Goal: Transaction & Acquisition: Book appointment/travel/reservation

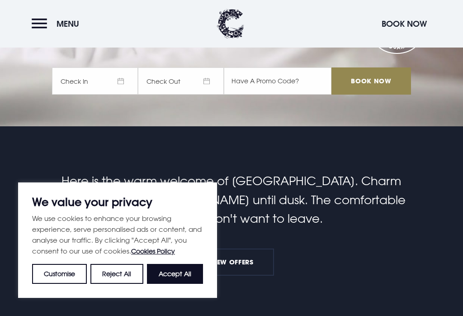
click at [190, 284] on button "Accept All" at bounding box center [175, 274] width 56 height 20
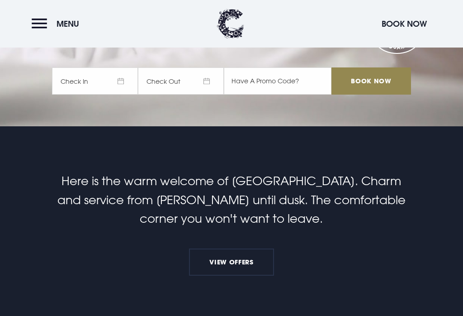
checkbox input "true"
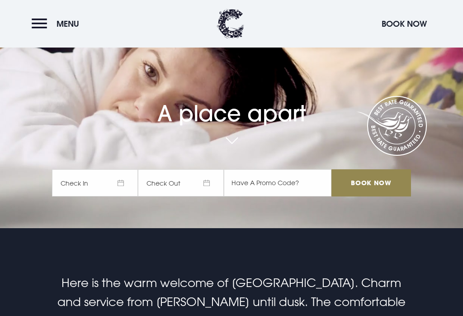
scroll to position [88, 0]
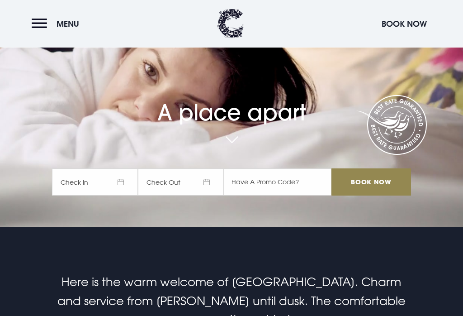
click at [123, 196] on span "Check In" at bounding box center [95, 182] width 86 height 27
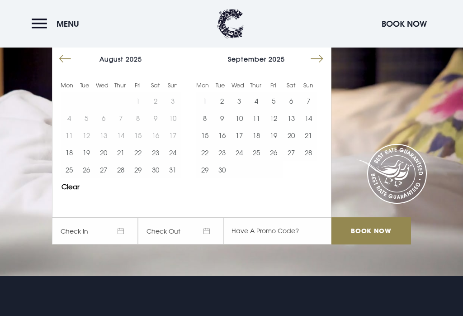
scroll to position [33, 0]
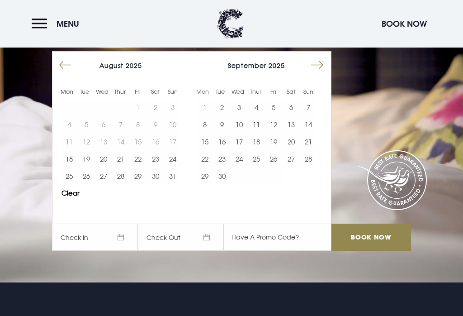
click at [321, 74] on button "Move forward to switch to the next month." at bounding box center [317, 65] width 17 height 17
click at [318, 74] on button "Move forward to switch to the next month." at bounding box center [317, 65] width 17 height 17
click at [321, 74] on button "Move forward to switch to the next month." at bounding box center [317, 65] width 17 height 17
click at [241, 167] on button "24" at bounding box center [239, 158] width 17 height 17
click at [290, 167] on button "27" at bounding box center [291, 158] width 17 height 17
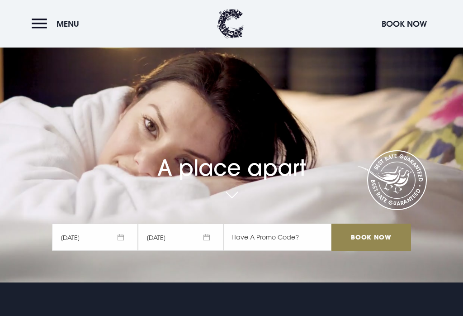
click at [378, 250] on input "Book Now" at bounding box center [372, 237] width 80 height 27
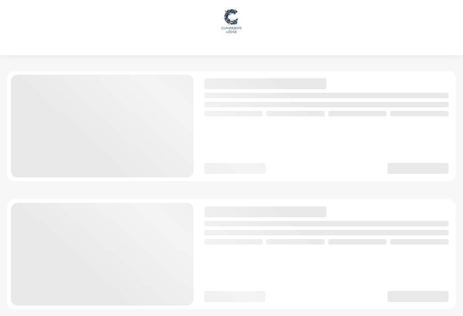
checkbox input "true"
